Goal: Task Accomplishment & Management: Complete application form

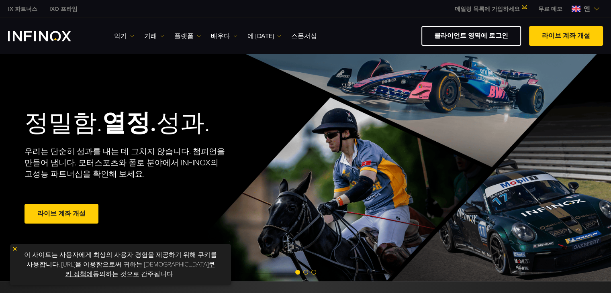
click at [556, 86] on div "정밀함. 열정. 성과. 우리는 단순히 성과를 내는 데 그치지 않습니다. 챔피언을 만들어 냅니다. 모터스포츠와 폴로 분야에서 INFINOX의 고…" at bounding box center [305, 167] width 578 height 228
click at [591, 10] on span "엔" at bounding box center [587, 9] width 13 height 10
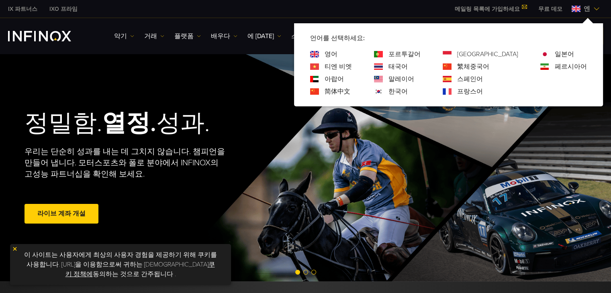
click at [406, 92] on font "한국어" at bounding box center [397, 92] width 19 height 8
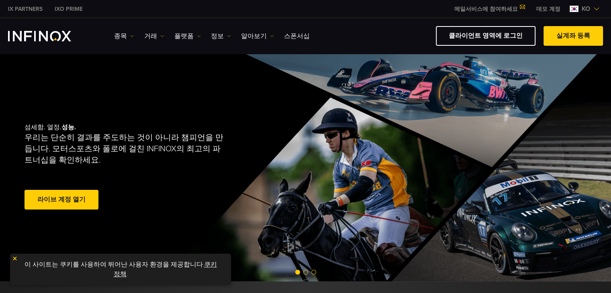
click at [566, 37] on link "실계좌 등록" at bounding box center [573, 36] width 59 height 20
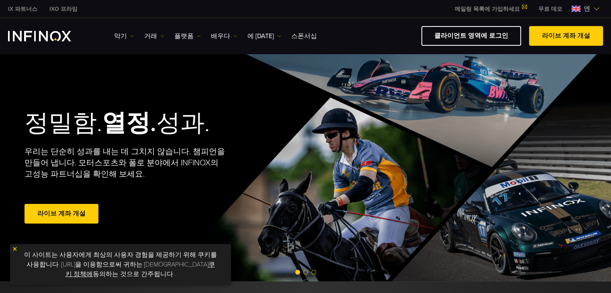
click at [578, 8] on img at bounding box center [576, 9] width 9 height 6
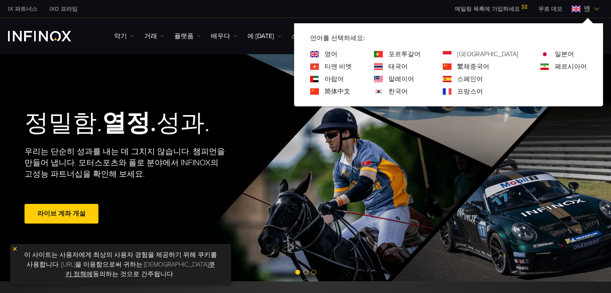
click at [408, 90] on font "한국어" at bounding box center [397, 92] width 19 height 8
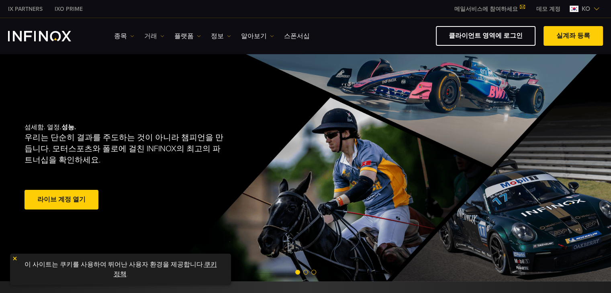
click at [151, 34] on link "거래" at bounding box center [154, 36] width 20 height 10
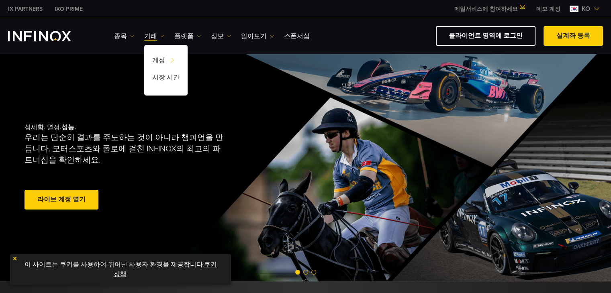
click at [170, 171] on div "섬세함. 열정. 성능. 우리는 단순히 결과를 주도하는 것이 아니라 챔피언을 만듭니다. 모터스포츠와 폴로에 걸친 INFINOX의 최고의 파트너십…" at bounding box center [151, 167] width 253 height 114
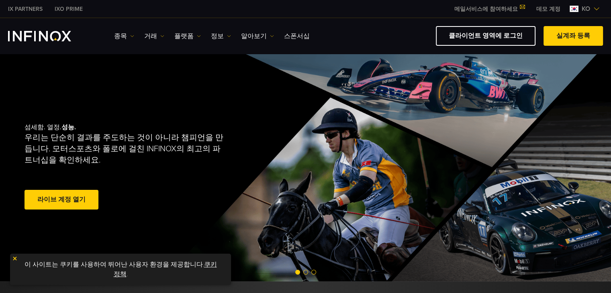
click at [74, 200] on link "라이브 계정 열기" at bounding box center [62, 200] width 74 height 20
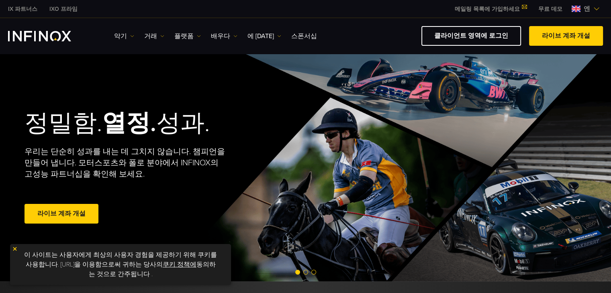
click at [575, 11] on img at bounding box center [576, 9] width 9 height 6
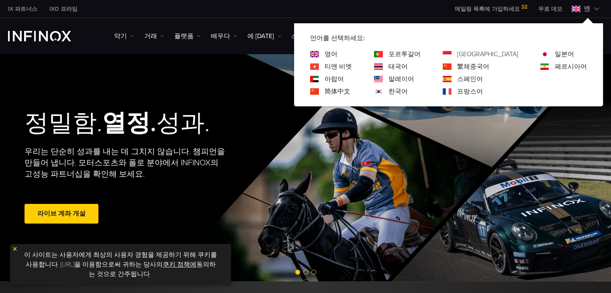
click at [404, 91] on div "한국어" at bounding box center [397, 92] width 47 height 10
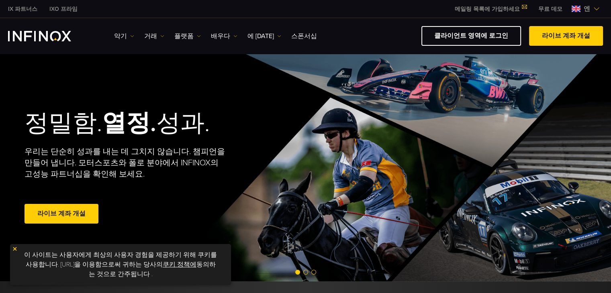
click at [579, 8] on img at bounding box center [576, 9] width 9 height 6
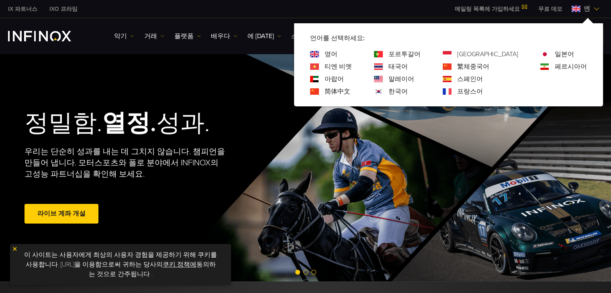
click at [408, 91] on font "한국어" at bounding box center [397, 92] width 19 height 8
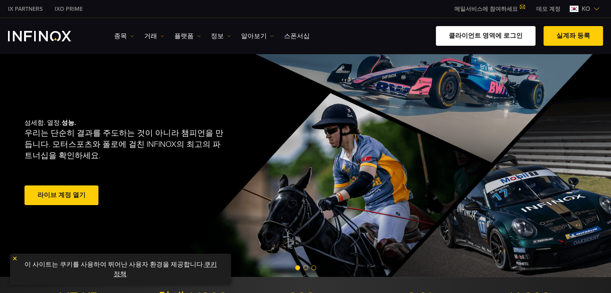
click at [468, 35] on link "클라이언트 영역에 로그인" at bounding box center [486, 36] width 100 height 20
